Goal: Navigation & Orientation: Find specific page/section

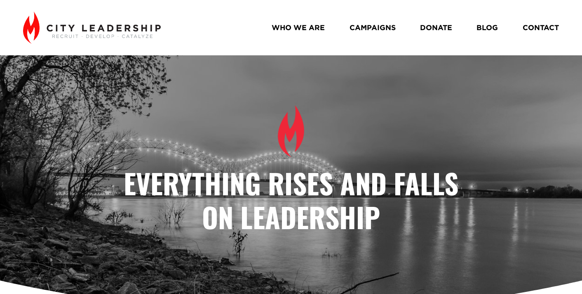
click at [320, 29] on link "WHO WE ARE" at bounding box center [298, 28] width 53 height 14
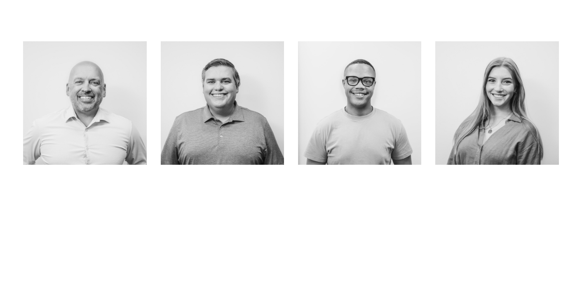
scroll to position [353, 0]
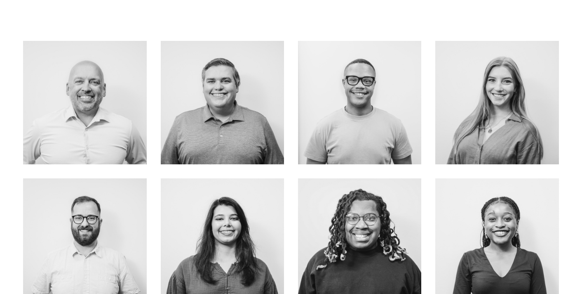
click at [106, 140] on div at bounding box center [84, 102] width 123 height 123
click at [88, 119] on link "About Me" at bounding box center [85, 120] width 66 height 22
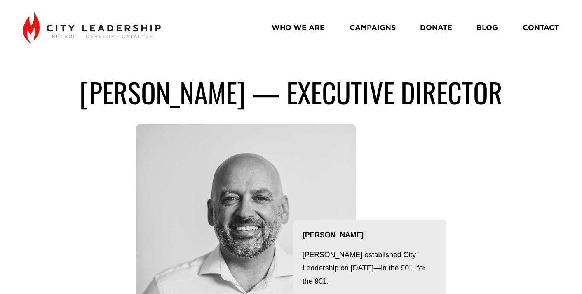
click at [81, 28] on img at bounding box center [91, 28] width 137 height 32
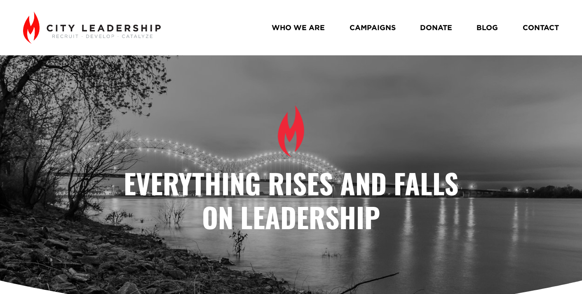
click at [364, 28] on link "CAMPAIGNS" at bounding box center [373, 28] width 46 height 14
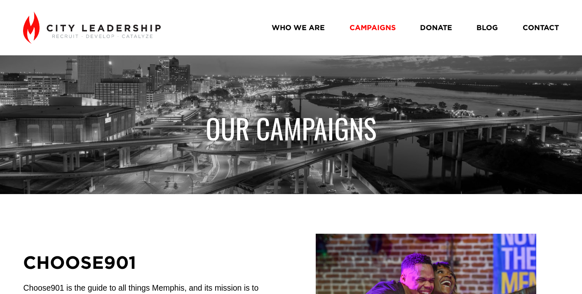
click at [299, 29] on link "WHO WE ARE" at bounding box center [298, 28] width 53 height 14
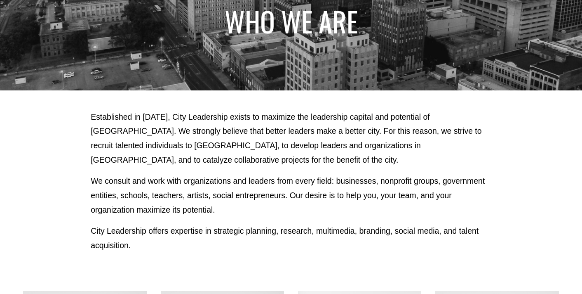
scroll to position [103, 0]
